Goal: Check status: Check status

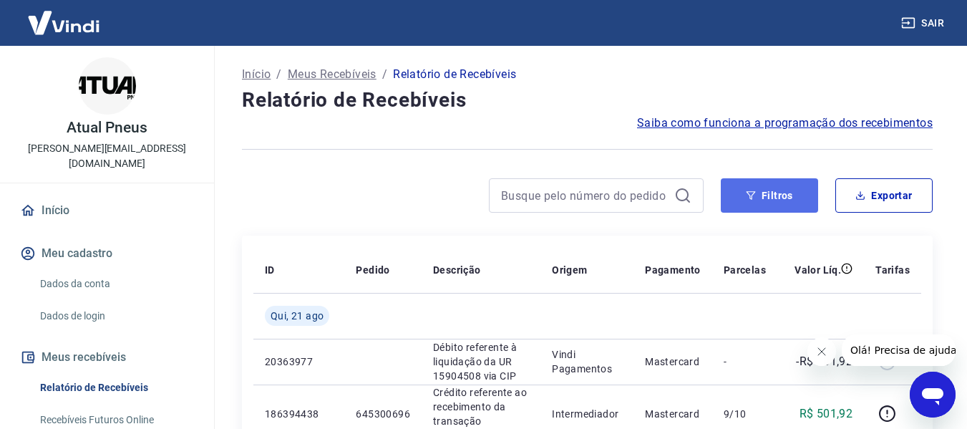
click at [785, 197] on button "Filtros" at bounding box center [769, 195] width 97 height 34
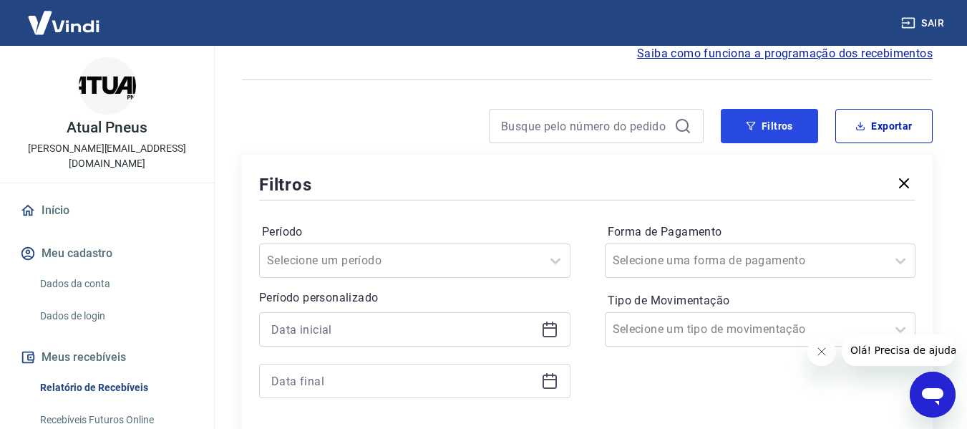
scroll to position [72, 0]
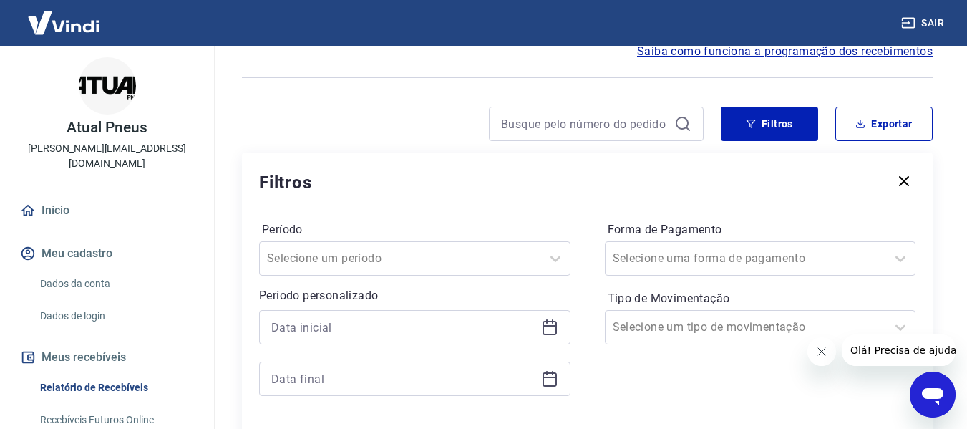
click at [545, 324] on icon at bounding box center [549, 327] width 17 height 17
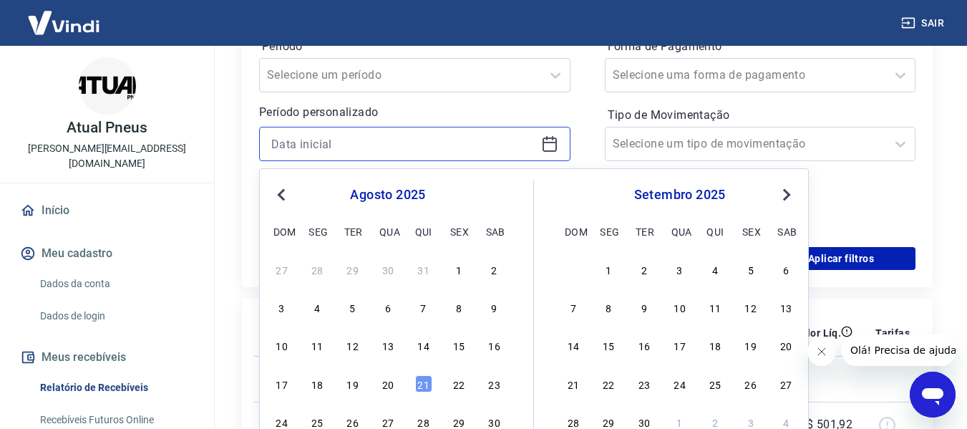
scroll to position [286, 0]
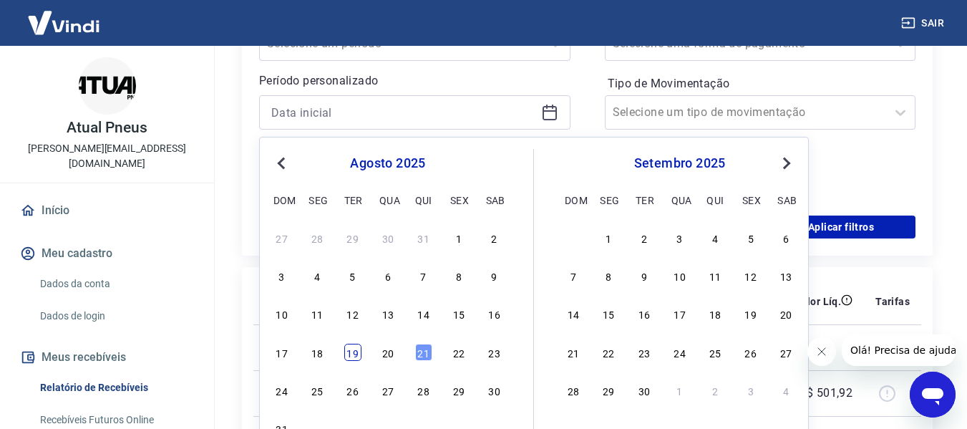
click at [349, 350] on div "19" at bounding box center [352, 352] width 17 height 17
click at [349, 350] on td at bounding box center [382, 347] width 77 height 46
type input "[DATE]"
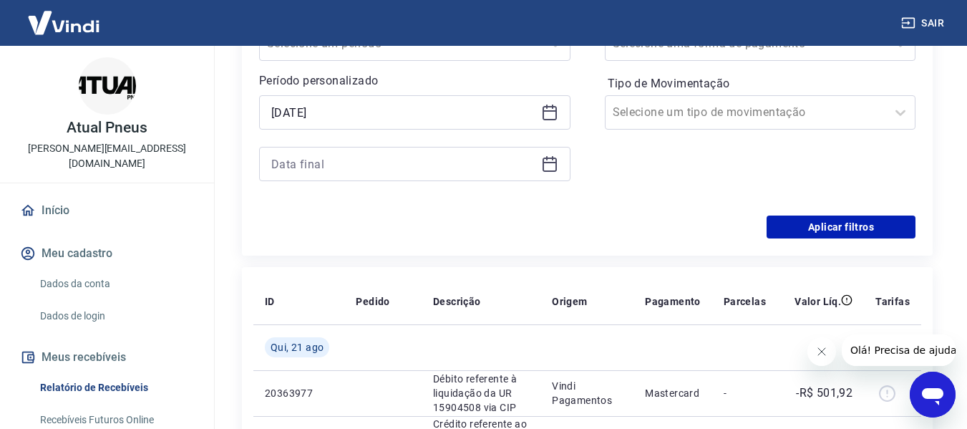
click at [549, 162] on icon at bounding box center [550, 162] width 14 height 1
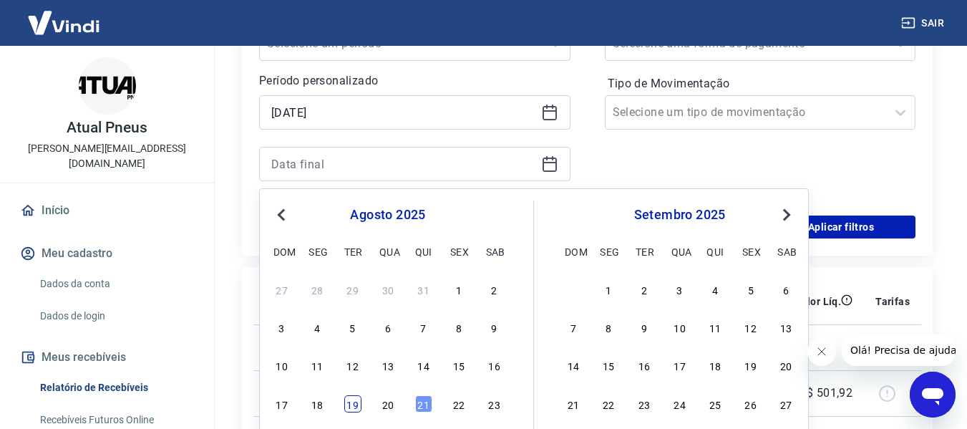
click at [356, 403] on div "19" at bounding box center [352, 403] width 17 height 17
drag, startPoint x: 356, startPoint y: 403, endPoint x: 662, endPoint y: 188, distance: 373.5
click at [356, 404] on td at bounding box center [382, 393] width 77 height 46
type input "[DATE]"
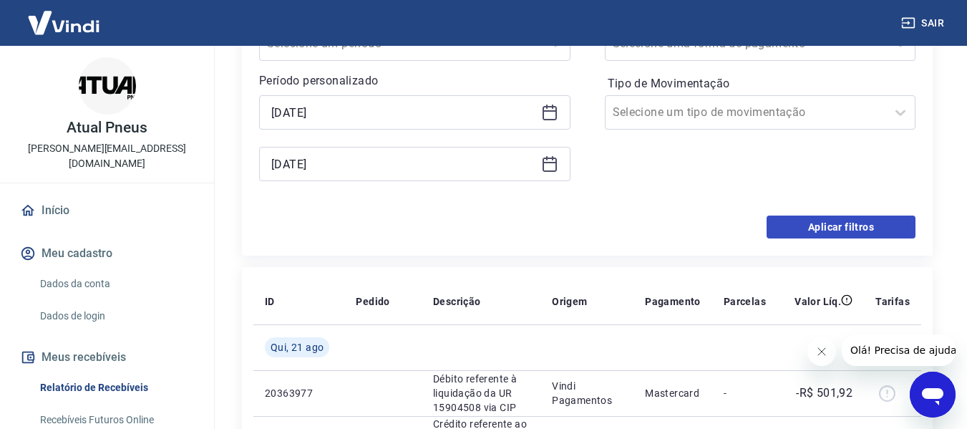
drag, startPoint x: 846, startPoint y: 212, endPoint x: 847, endPoint y: 221, distance: 9.3
click at [847, 213] on div "Período Selecione um período Período personalizado Selected date: [DATE] [DATE]…" at bounding box center [587, 100] width 656 height 229
click at [846, 222] on button "Aplicar filtros" at bounding box center [841, 226] width 149 height 23
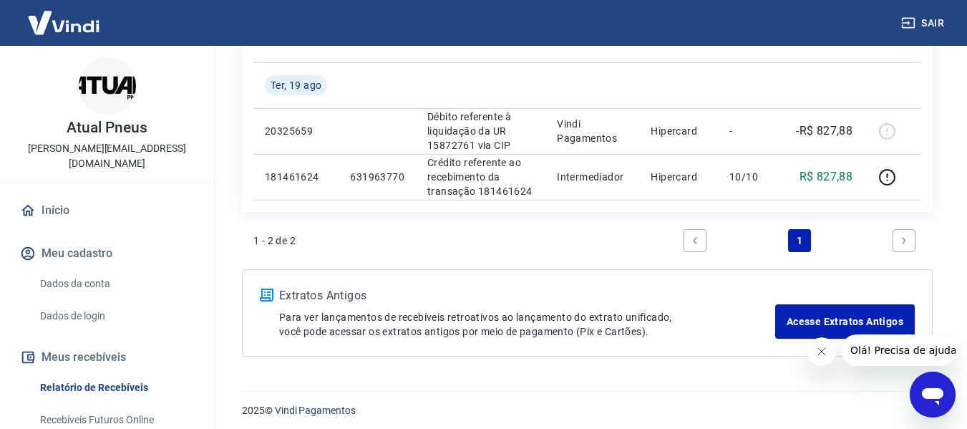
scroll to position [237, 0]
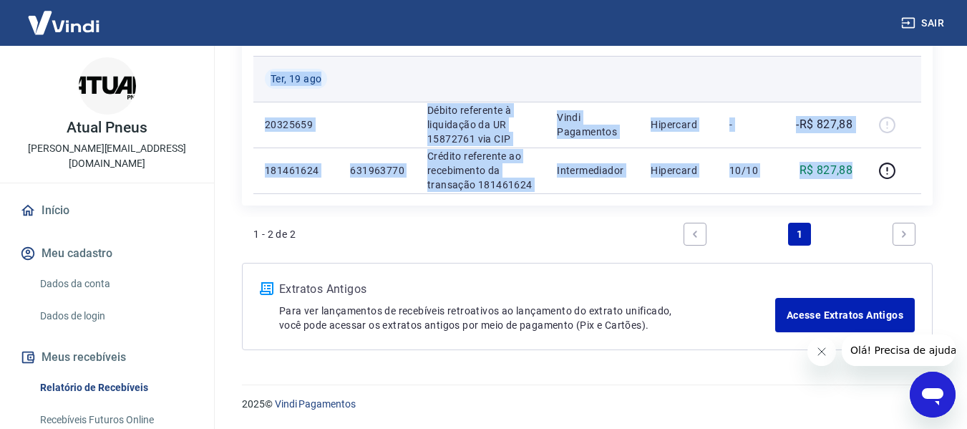
drag, startPoint x: 862, startPoint y: 173, endPoint x: 266, endPoint y: 77, distance: 603.9
click at [266, 77] on tbody "[DATE] 20325659 Débito referente à liquidação da UR 15872761 via CIP Vindi Paga…" at bounding box center [587, 124] width 668 height 137
